Goal: Information Seeking & Learning: Learn about a topic

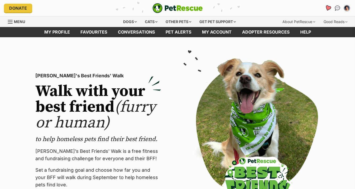
click at [327, 9] on icon "Favourites" at bounding box center [328, 8] width 6 height 6
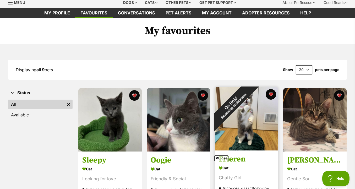
scroll to position [0, 0]
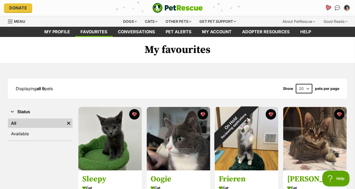
click at [327, 9] on icon "Favourites" at bounding box center [328, 8] width 6 height 6
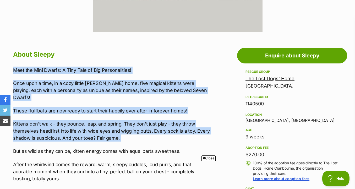
drag, startPoint x: 219, startPoint y: 58, endPoint x: 219, endPoint y: 139, distance: 81.2
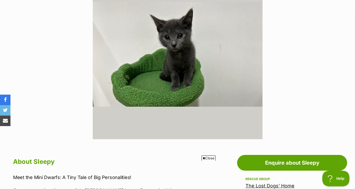
scroll to position [138, 0]
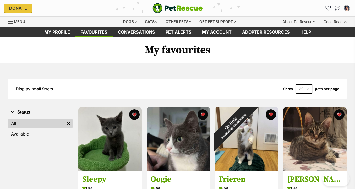
click at [180, 9] on img "PetRescue" at bounding box center [177, 8] width 50 height 10
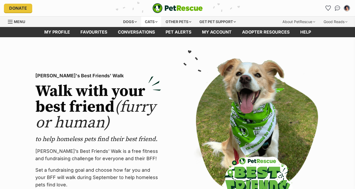
click at [152, 22] on div "Cats" at bounding box center [151, 22] width 20 height 10
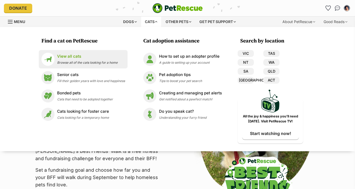
click at [98, 60] on div "View all cats Browse all of the cats looking for a home" at bounding box center [87, 58] width 61 height 11
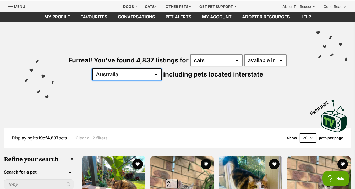
click at [138, 74] on select "[GEOGRAPHIC_DATA] [GEOGRAPHIC_DATA] [GEOGRAPHIC_DATA] [GEOGRAPHIC_DATA] [GEOGRA…" at bounding box center [126, 74] width 69 height 12
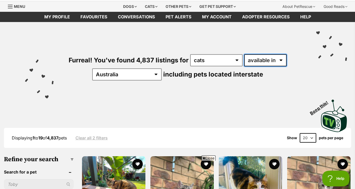
click at [261, 63] on select "available in located in" at bounding box center [265, 60] width 42 height 12
select select "disabled"
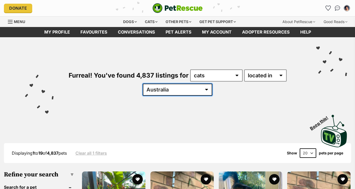
click at [178, 88] on select "Australia ACT NSW NT QLD SA TAS VIC WA" at bounding box center [177, 90] width 69 height 12
select select "VIC"
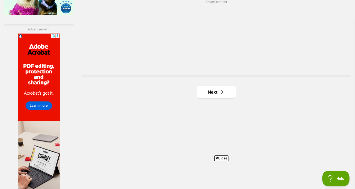
scroll to position [938, 0]
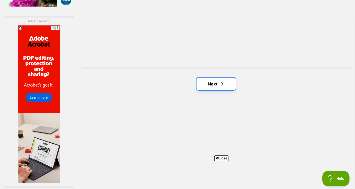
click at [216, 90] on link "Next" at bounding box center [215, 84] width 39 height 13
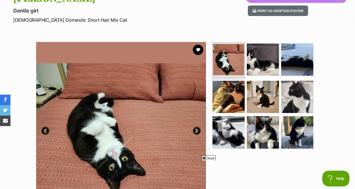
scroll to position [68, 0]
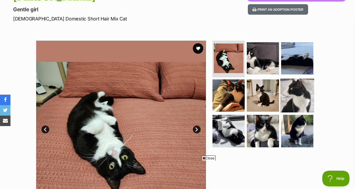
click at [282, 96] on img at bounding box center [297, 95] width 34 height 34
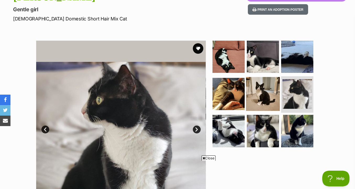
click at [259, 96] on img at bounding box center [263, 94] width 34 height 34
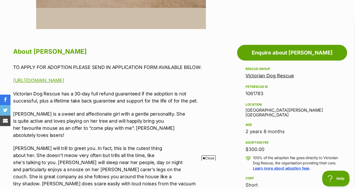
scroll to position [252, 0]
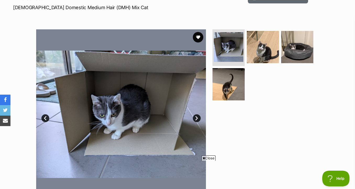
scroll to position [90, 0]
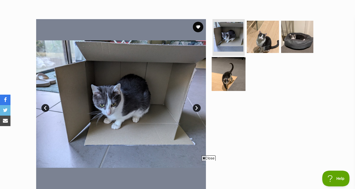
click at [226, 86] on img at bounding box center [229, 74] width 34 height 34
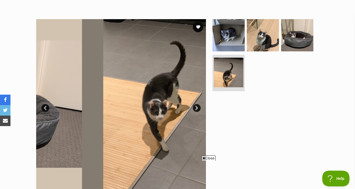
click at [257, 52] on ul at bounding box center [264, 56] width 107 height 74
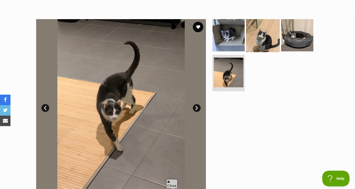
click at [260, 47] on img at bounding box center [263, 35] width 34 height 34
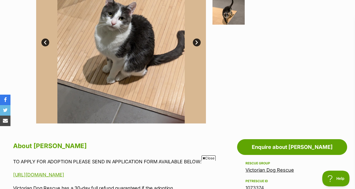
scroll to position [245, 0]
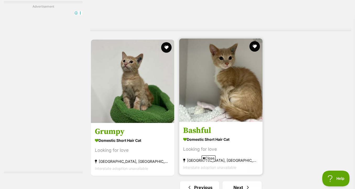
scroll to position [1247, 0]
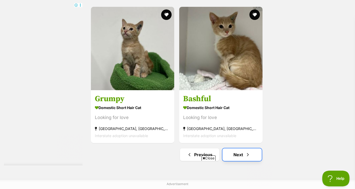
click at [238, 154] on link "Next" at bounding box center [241, 154] width 39 height 13
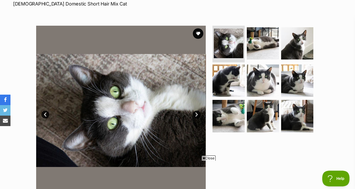
scroll to position [84, 0]
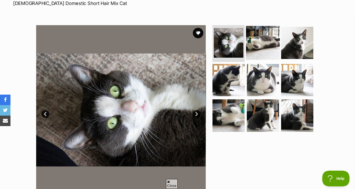
click at [261, 48] on img at bounding box center [263, 43] width 34 height 34
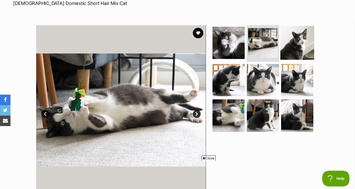
scroll to position [0, 0]
click at [293, 47] on img at bounding box center [297, 43] width 34 height 34
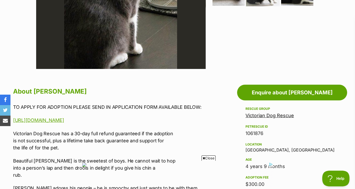
scroll to position [213, 0]
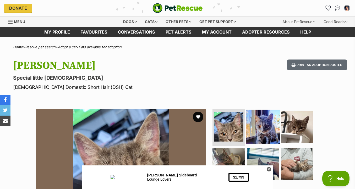
scroll to position [74, 0]
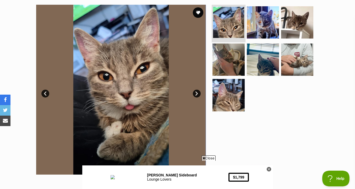
click at [238, 39] on li at bounding box center [229, 23] width 34 height 39
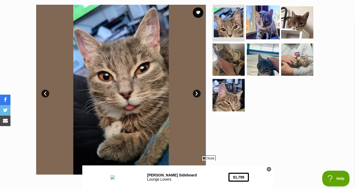
click at [270, 29] on img at bounding box center [263, 23] width 34 height 34
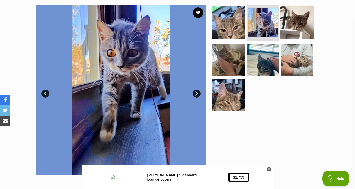
click at [294, 29] on img at bounding box center [297, 23] width 34 height 34
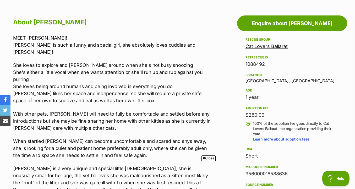
scroll to position [276, 0]
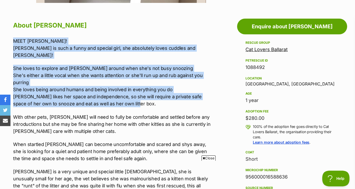
drag, startPoint x: 183, startPoint y: 34, endPoint x: 191, endPoint y: 99, distance: 65.6
click at [191, 99] on p "She loves to explore and ponder around when she's not busy snoozing She's eithe…" at bounding box center [112, 86] width 198 height 42
drag, startPoint x: 194, startPoint y: 100, endPoint x: 198, endPoint y: 32, distance: 68.2
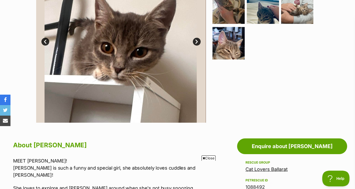
scroll to position [109, 0]
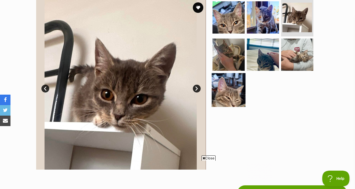
click at [235, 94] on img at bounding box center [229, 90] width 34 height 34
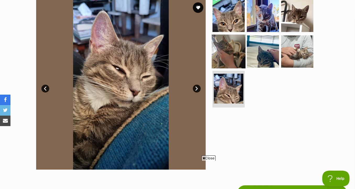
click at [236, 58] on img at bounding box center [229, 51] width 34 height 34
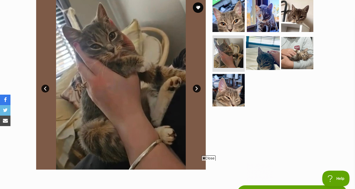
click at [260, 58] on img at bounding box center [263, 53] width 34 height 34
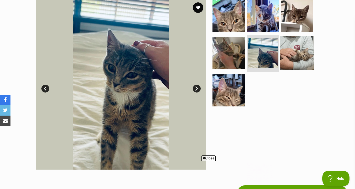
click at [296, 60] on img at bounding box center [297, 53] width 34 height 34
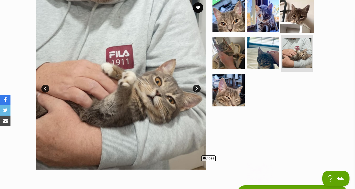
click at [297, 13] on img at bounding box center [297, 16] width 34 height 34
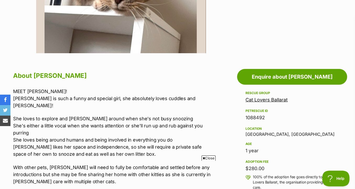
scroll to position [248, 0]
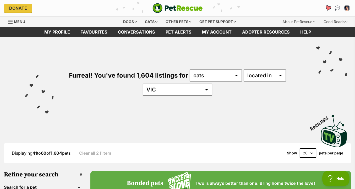
click at [325, 9] on icon "Favourites" at bounding box center [328, 8] width 7 height 7
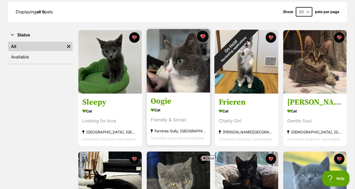
click at [202, 36] on button "favourite" at bounding box center [203, 37] width 12 height 12
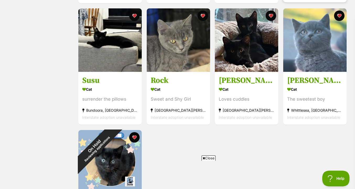
scroll to position [206, 0]
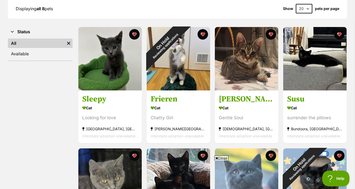
scroll to position [72, 0]
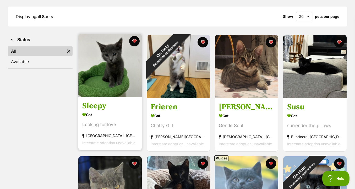
click at [124, 71] on img at bounding box center [109, 65] width 63 height 63
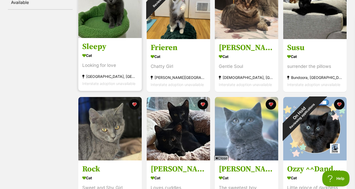
scroll to position [141, 0]
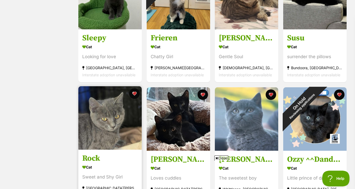
click at [112, 117] on img at bounding box center [109, 117] width 63 height 63
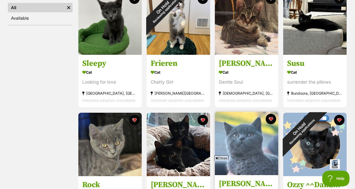
scroll to position [114, 0]
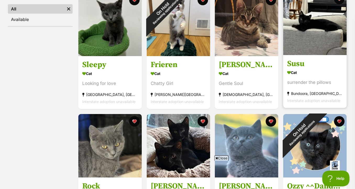
click at [330, 43] on img at bounding box center [314, 23] width 63 height 63
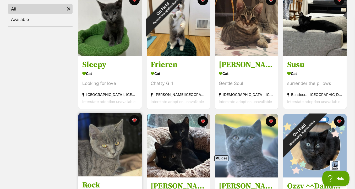
click at [129, 143] on img at bounding box center [109, 144] width 63 height 63
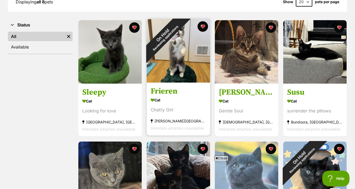
scroll to position [84, 0]
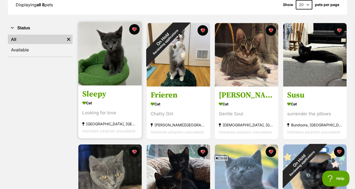
click at [123, 75] on img at bounding box center [109, 53] width 63 height 63
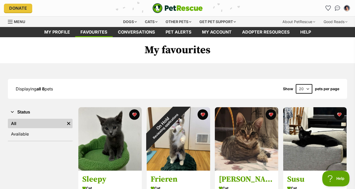
scroll to position [0, 0]
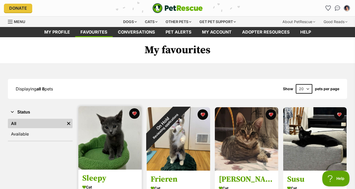
click at [108, 138] on img at bounding box center [109, 137] width 63 height 63
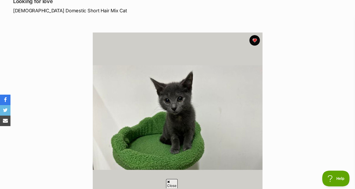
scroll to position [104, 0]
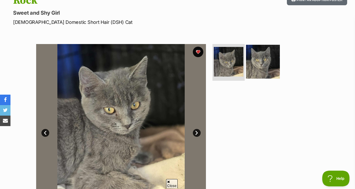
click at [273, 75] on img at bounding box center [263, 62] width 34 height 34
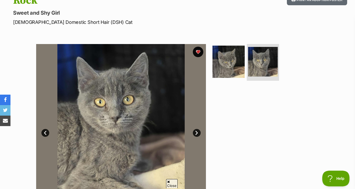
scroll to position [95, 0]
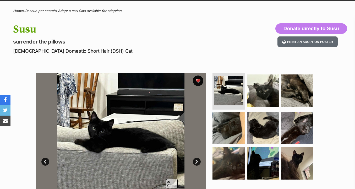
click at [271, 106] on img at bounding box center [263, 90] width 32 height 32
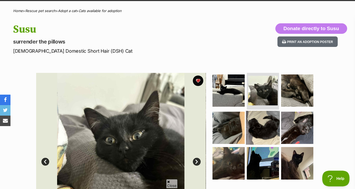
scroll to position [227, 0]
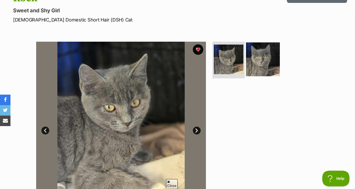
click at [262, 55] on img at bounding box center [263, 59] width 34 height 34
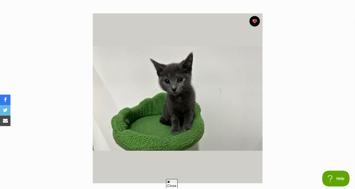
scroll to position [98, 0]
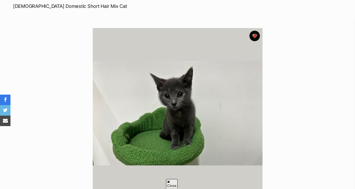
click at [141, 90] on img at bounding box center [178, 113] width 170 height 170
